Goal: Information Seeking & Learning: Learn about a topic

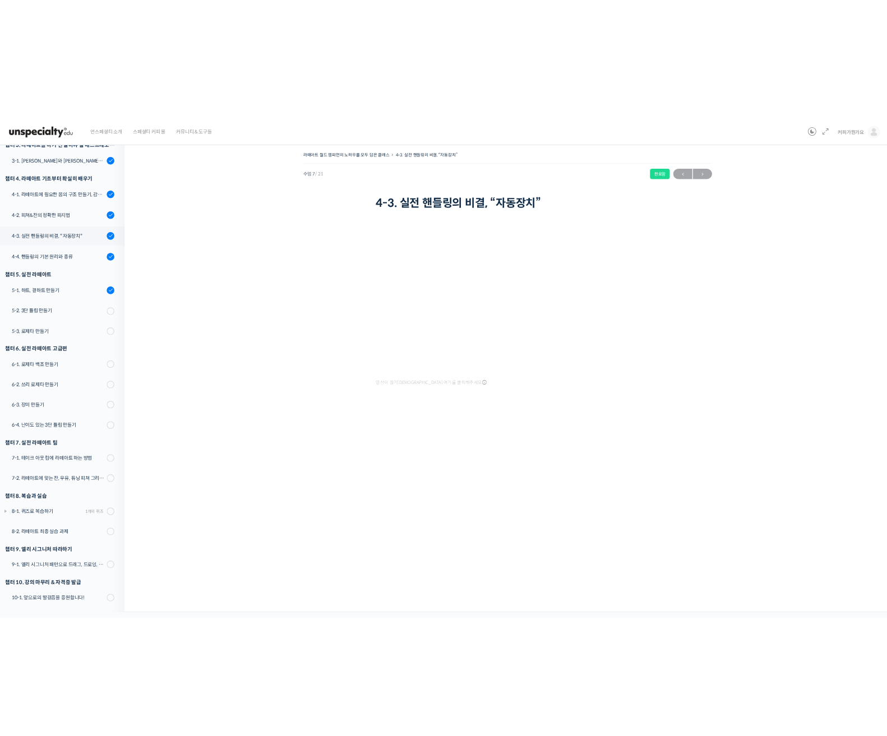
scroll to position [278, 0]
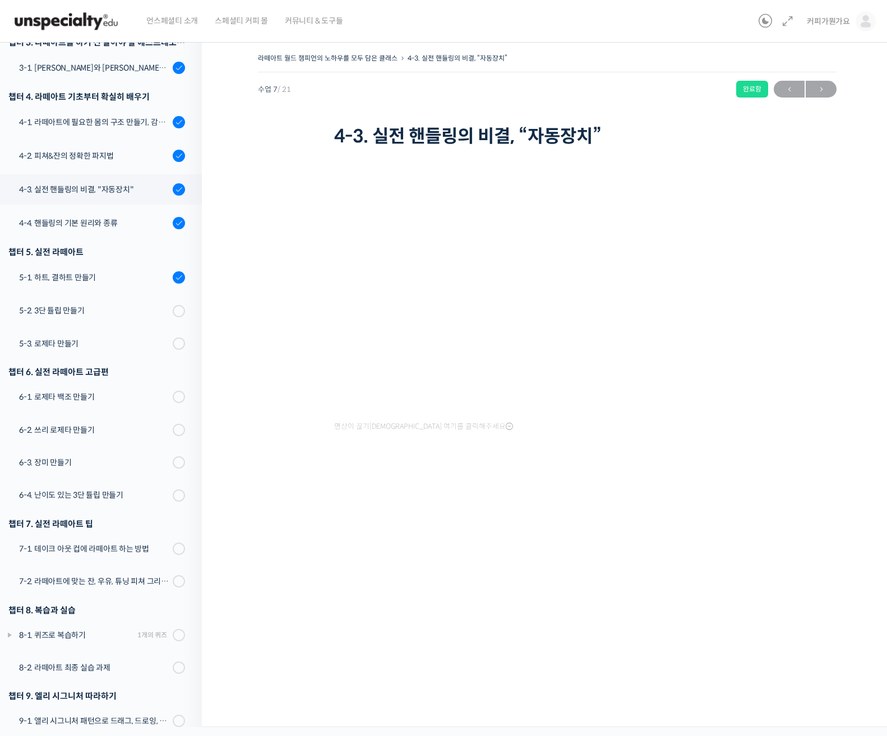
click at [442, 605] on div "라떼아트 월드 챔피언의 노하우를 모두 담은 클래스 4-3. 실전 핸들링의 비결, “자동장치” 완료함 수업 7 / 21 완료함 ← 이전 다음 →…" at bounding box center [547, 380] width 690 height 693
click at [530, 586] on div "라떼아트 월드 챔피언의 노하우를 모두 담은 클래스 4-3. 실전 핸들링의 비결, “자동장치” 완료함 수업 7 / 21 완료함 ← 이전 다음 →…" at bounding box center [547, 380] width 690 height 693
click at [486, 582] on div "라떼아트 월드 챔피언의 노하우를 모두 담은 클래스 4-3. 실전 핸들링의 비결, “자동장치” 완료함 수업 7 / 21 완료함 ← 이전 다음 →…" at bounding box center [547, 380] width 690 height 693
click at [614, 628] on div "라떼아트 월드 챔피언의 노하우를 모두 담은 클래스 4-3. 실전 핸들링의 비결, “자동장치” 완료함 수업 7 / 21 완료함 ← 이전 다음 →…" at bounding box center [547, 380] width 690 height 693
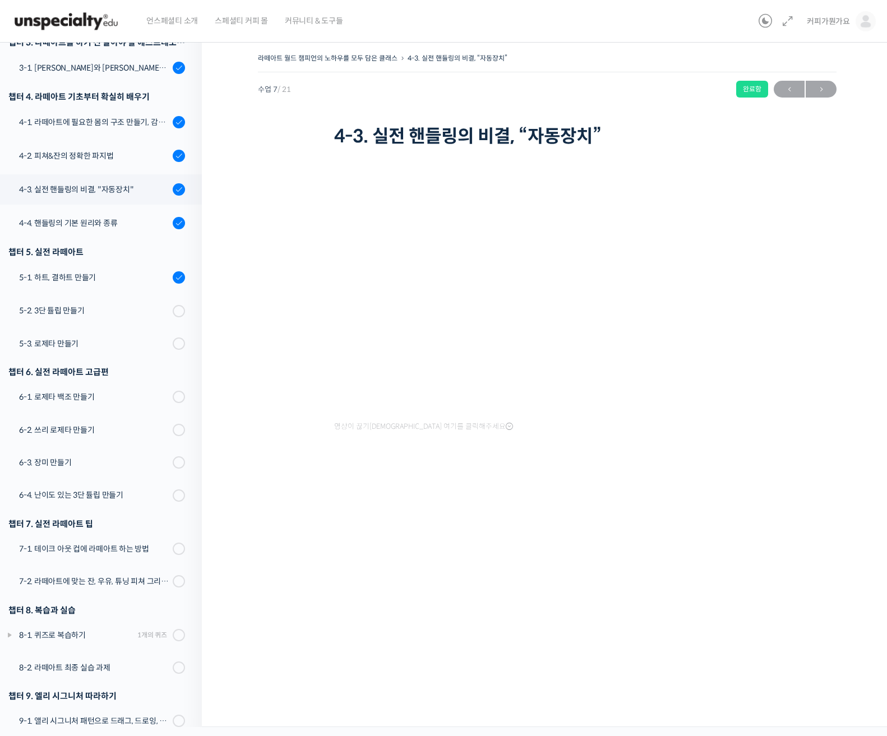
click at [676, 616] on div "라떼아트 월드 챔피언의 노하우를 모두 담은 클래스 4-3. 실전 핸들링의 비결, “자동장치” 완료함 수업 7 / 21 완료함 ← 이전 다음 →…" at bounding box center [547, 380] width 690 height 693
click at [59, 289] on link "5-1. 하트, 결하트 만들기" at bounding box center [97, 277] width 207 height 30
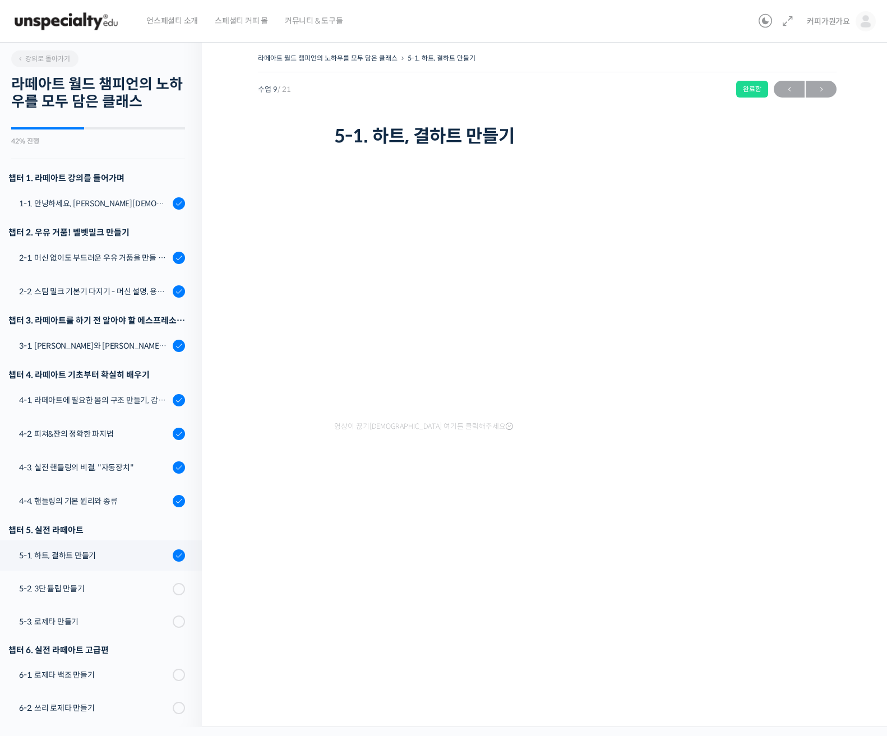
scroll to position [349, 0]
